Goal: Information Seeking & Learning: Learn about a topic

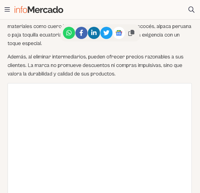
scroll to position [487, 0]
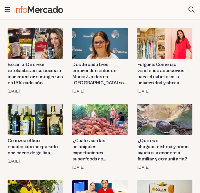
scroll to position [517, 0]
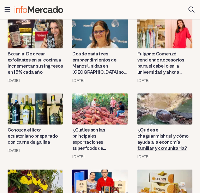
click at [167, 131] on link "¿Qué es el chaguarmishqui y cómo ayuda a la economía familiar y comunitaria?" at bounding box center [165, 139] width 55 height 24
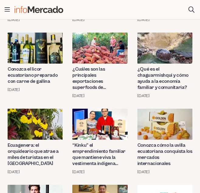
scroll to position [609, 0]
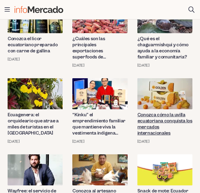
click at [161, 115] on link "Conozca cómo la uvilla ecuatoriana conquista los mercados internacionales" at bounding box center [165, 124] width 55 height 24
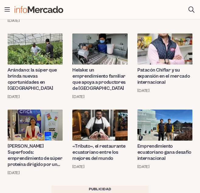
scroll to position [882, 0]
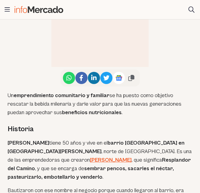
scroll to position [365, 0]
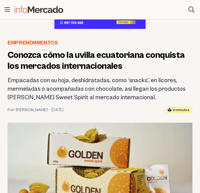
scroll to position [122, 0]
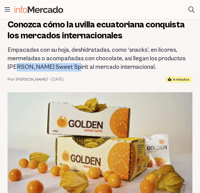
drag, startPoint x: 9, startPoint y: 66, endPoint x: 60, endPoint y: 67, distance: 50.5
click at [60, 67] on h2 "Empacadas con su hoja, deshidratadas, como ‘snacks’, en licores, mermeladas o a…" at bounding box center [100, 59] width 185 height 26
copy h2 "Golden Sweet Spirit"
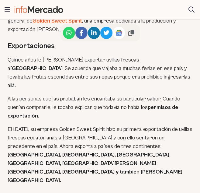
scroll to position [487, 0]
